Goal: Task Accomplishment & Management: Use online tool/utility

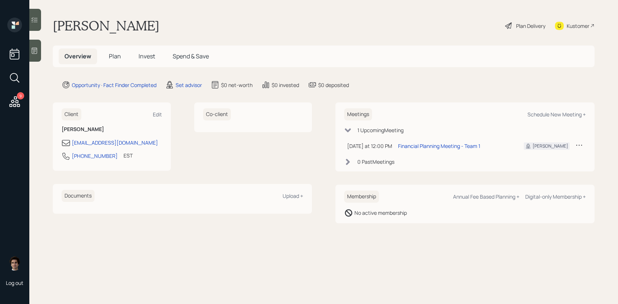
click at [187, 89] on div "Set advisor" at bounding box center [183, 84] width 37 height 9
click at [27, 98] on div "9 Log out" at bounding box center [14, 152] width 29 height 304
click at [21, 105] on icon at bounding box center [14, 101] width 13 height 13
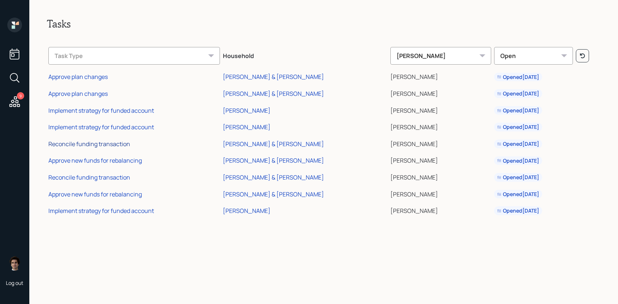
click at [96, 144] on div "Reconcile funding transaction" at bounding box center [89, 144] width 82 height 8
click at [117, 173] on div "Reconcile funding transaction" at bounding box center [89, 177] width 82 height 8
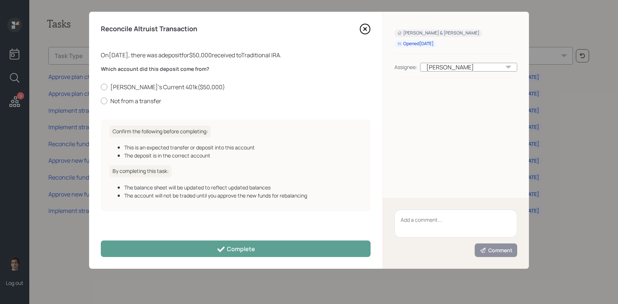
click at [143, 94] on div "[PERSON_NAME]'s Current 401k ( $50,000 ) Not from a transfer" at bounding box center [236, 94] width 270 height 22
click at [143, 97] on label "Not from a transfer" at bounding box center [236, 101] width 270 height 8
click at [101, 101] on input "Not from a transfer" at bounding box center [101, 101] width 0 height 0
radio input "true"
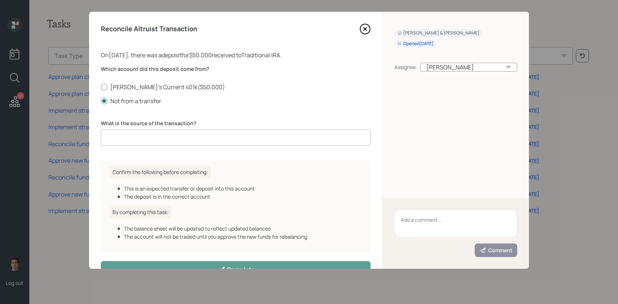
click at [148, 84] on label "[PERSON_NAME]'s Current 401k ( $50,000 )" at bounding box center [236, 87] width 270 height 8
click at [101, 87] on input "[PERSON_NAME]'s Current 401k ( $50,000 )" at bounding box center [101, 87] width 0 height 0
radio input "true"
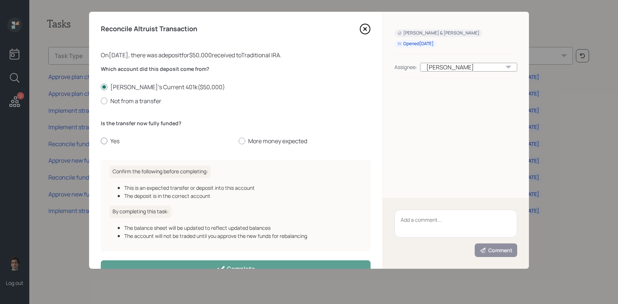
click at [107, 141] on div at bounding box center [104, 141] width 7 height 7
click at [101, 141] on input "Yes" at bounding box center [101, 141] width 0 height 0
radio input "true"
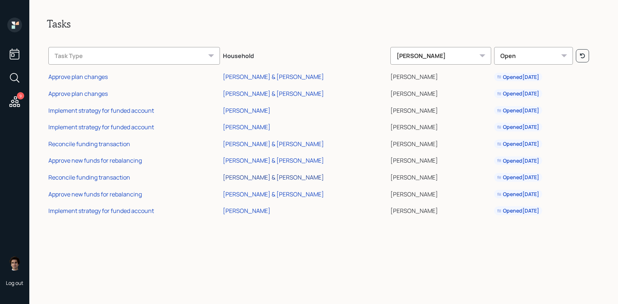
click at [264, 176] on div "[PERSON_NAME] & [PERSON_NAME]" at bounding box center [273, 177] width 101 height 8
